Goal: Check status

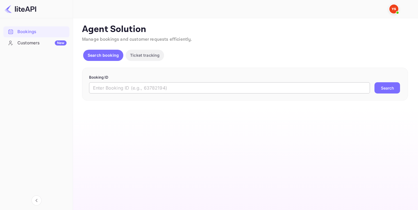
click at [125, 87] on input "text" at bounding box center [229, 87] width 281 height 11
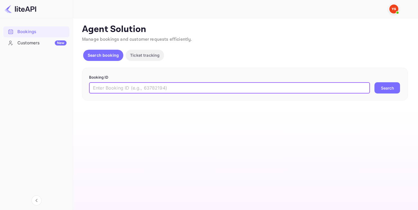
paste input "8976815"
type input "8976815"
click at [386, 86] on button "Search" at bounding box center [387, 87] width 26 height 11
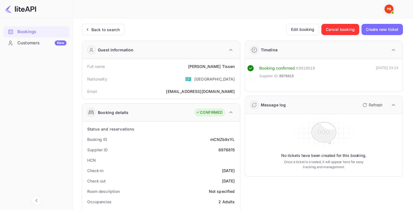
click at [227, 147] on div "8976815" at bounding box center [226, 150] width 17 height 6
copy div "8976815"
drag, startPoint x: 216, startPoint y: 63, endPoint x: 234, endPoint y: 63, distance: 17.4
click at [234, 63] on div "Full name [PERSON_NAME]" at bounding box center [161, 66] width 154 height 10
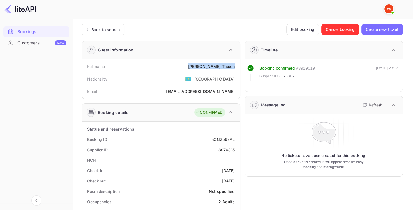
copy div "[PERSON_NAME]"
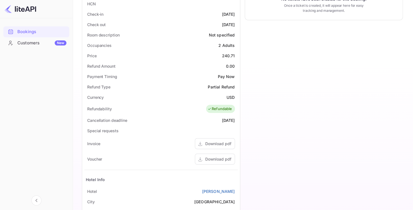
scroll to position [147, 0]
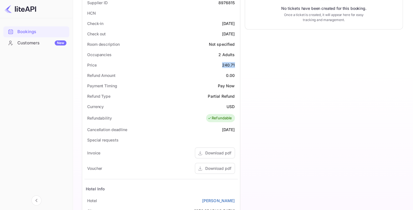
drag, startPoint x: 222, startPoint y: 65, endPoint x: 236, endPoint y: 65, distance: 13.5
click at [236, 65] on div "Price 240.71" at bounding box center [161, 65] width 154 height 10
copy div "240.71"
